Goal: Transaction & Acquisition: Obtain resource

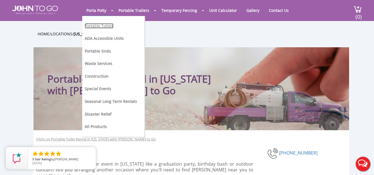
click at [99, 26] on link "Portable Toilets" at bounding box center [99, 25] width 29 height 5
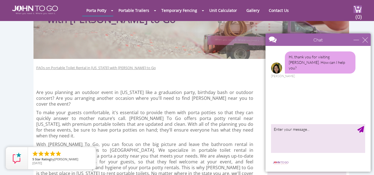
scroll to position [55, 0]
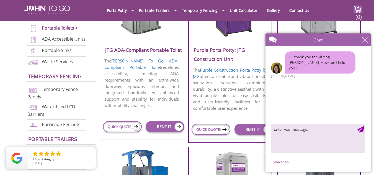
scroll to position [277, 0]
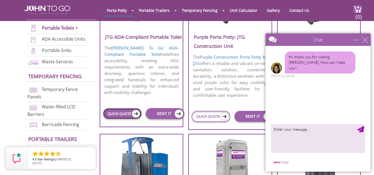
click at [115, 108] on link "QUICK QUOTE" at bounding box center [122, 113] width 39 height 11
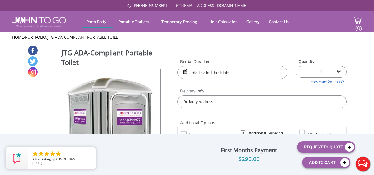
click at [185, 71] on div at bounding box center [232, 72] width 110 height 13
click at [341, 72] on select "1 2 (5% discount) 3 (8% discount) 4 (10% discount) 5 (12% discount) 6 (12% disc…" at bounding box center [320, 72] width 51 height 12
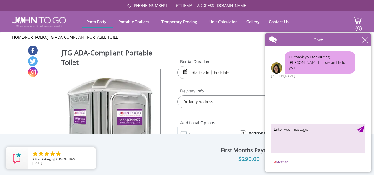
select select "2"
click at [298, 66] on select "1 2 (5% discount) 3 (8% discount) 4 (10% discount) 5 (12% discount) 6 (12% disc…" at bounding box center [320, 72] width 51 height 12
type input "0"
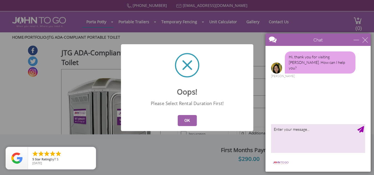
click at [187, 120] on button "OK" at bounding box center [186, 120] width 19 height 11
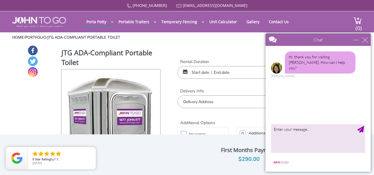
click at [184, 73] on div at bounding box center [232, 72] width 110 height 13
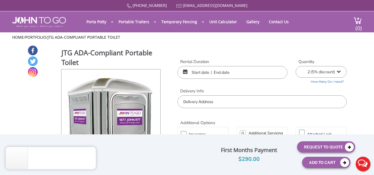
click at [186, 73] on div at bounding box center [232, 72] width 110 height 13
click at [204, 75] on input "text" at bounding box center [232, 72] width 110 height 13
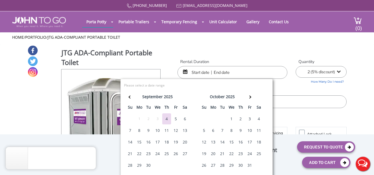
click at [176, 153] on div "26" at bounding box center [175, 153] width 9 height 11
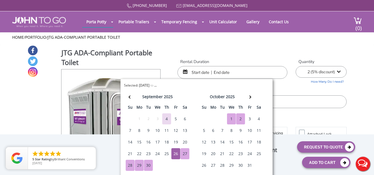
click at [241, 120] on div "2" at bounding box center [240, 118] width 9 height 11
type input "09/26/2025 to 10/02/2025"
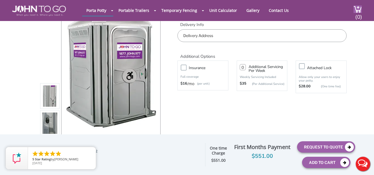
scroll to position [28, 0]
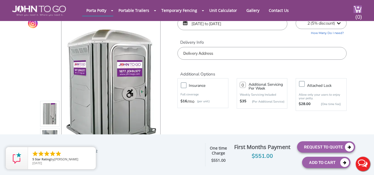
click at [220, 53] on input "text" at bounding box center [261, 53] width 169 height 13
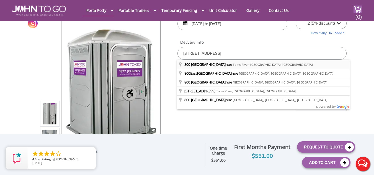
type input "800 Bay Avenue, Toms River, NJ, USA"
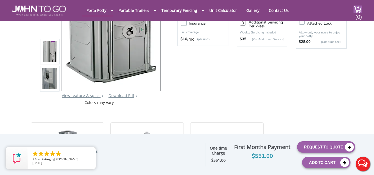
scroll to position [111, 0]
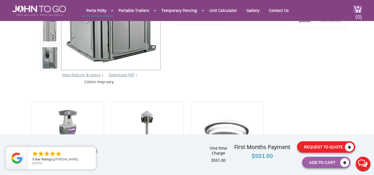
click at [314, 148] on button "Request To Quote" at bounding box center [326, 146] width 58 height 11
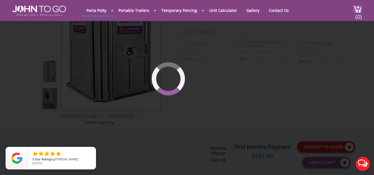
scroll to position [38, 0]
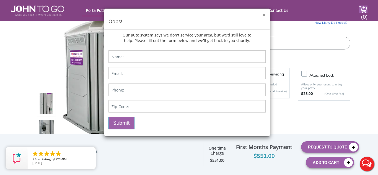
click at [264, 15] on button "×" at bounding box center [263, 15] width 3 height 6
